Goal: Task Accomplishment & Management: Manage account settings

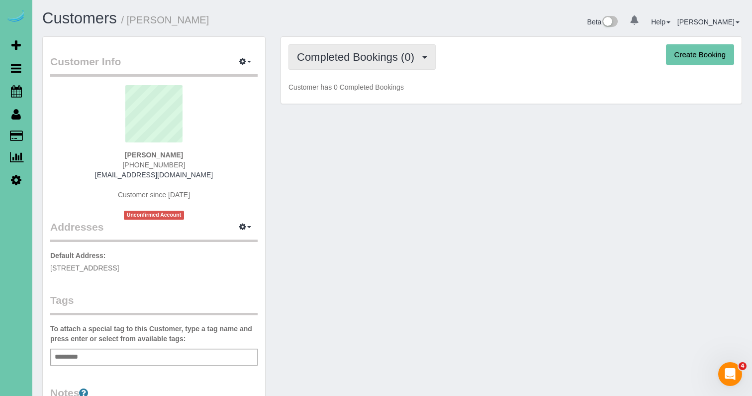
click at [325, 63] on span "Completed Bookings (0)" at bounding box center [358, 57] width 122 height 12
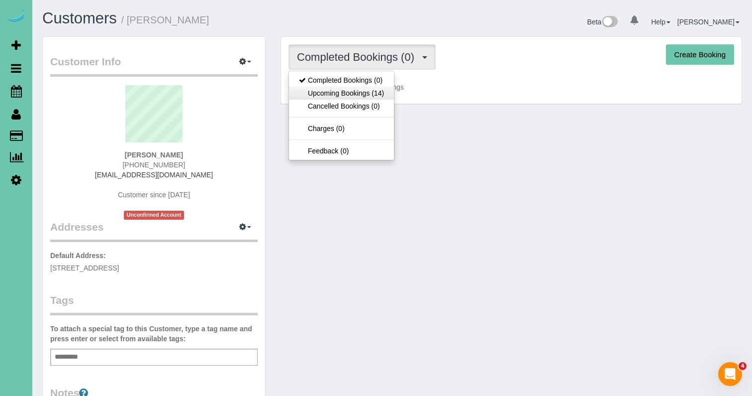
click at [328, 99] on link "Upcoming Bookings (14)" at bounding box center [341, 93] width 105 height 13
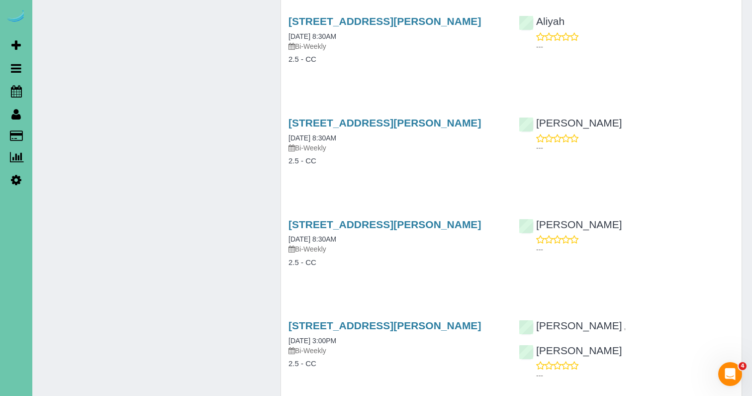
scroll to position [1309, 0]
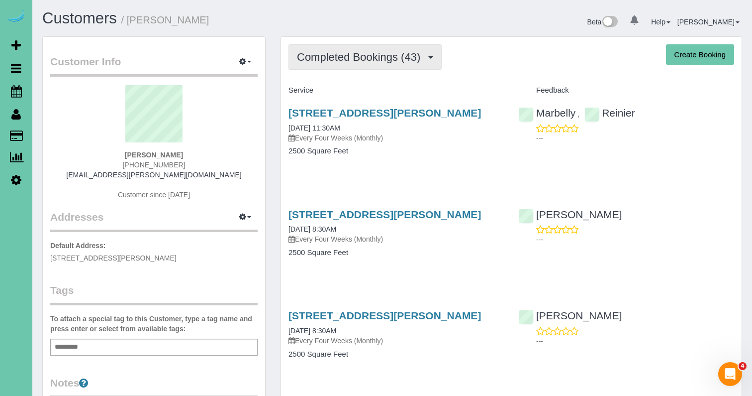
click at [315, 67] on button "Completed Bookings (43)" at bounding box center [365, 56] width 153 height 25
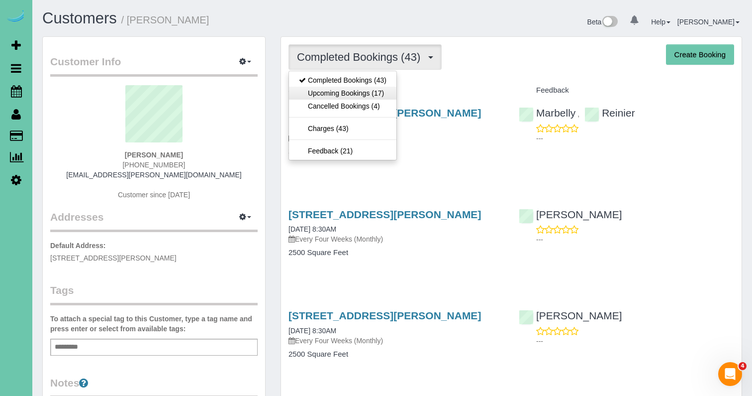
click at [321, 92] on link "Upcoming Bookings (17)" at bounding box center [342, 93] width 107 height 13
